Goal: Task Accomplishment & Management: Manage account settings

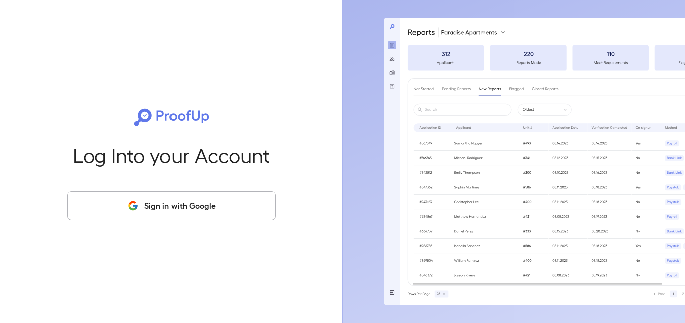
click at [146, 208] on button "Sign in with Google" at bounding box center [171, 205] width 209 height 29
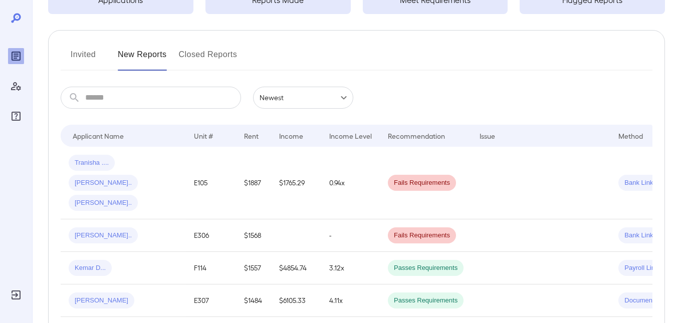
scroll to position [100, 0]
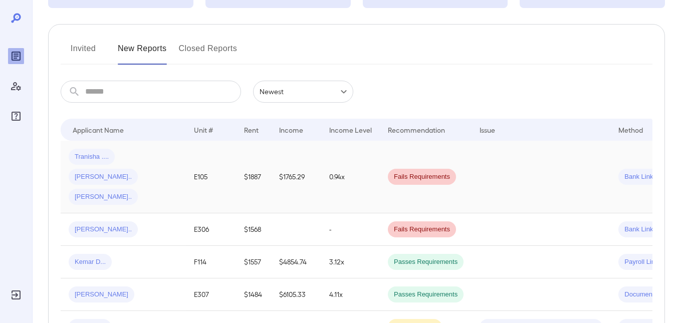
click at [94, 192] on span "[PERSON_NAME].." at bounding box center [103, 197] width 69 height 10
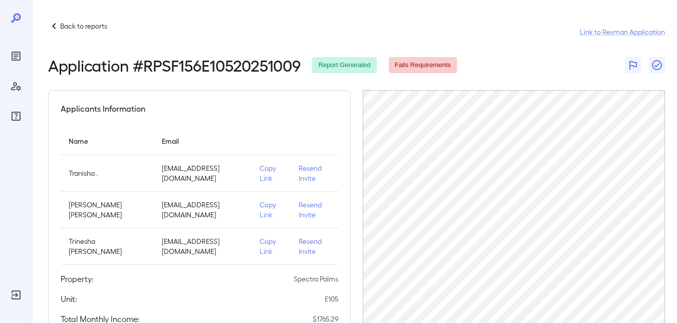
click at [317, 220] on p "Resend Invite" at bounding box center [314, 210] width 31 height 20
click at [311, 257] on p "Resend Invite" at bounding box center [314, 247] width 31 height 20
